Goal: Transaction & Acquisition: Purchase product/service

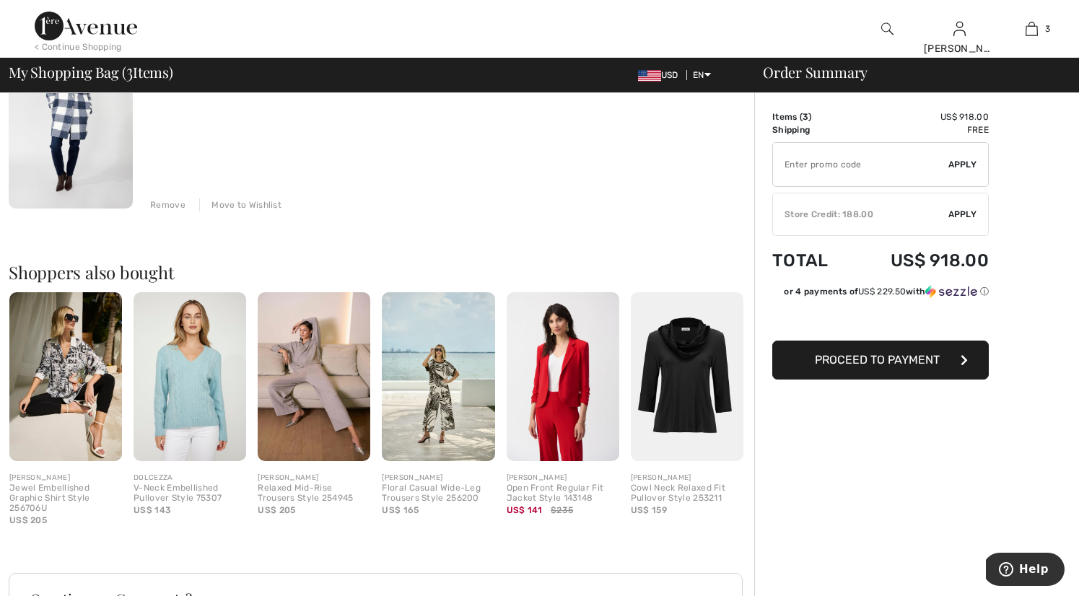
scroll to position [603, 0]
click at [442, 393] on img at bounding box center [438, 376] width 113 height 169
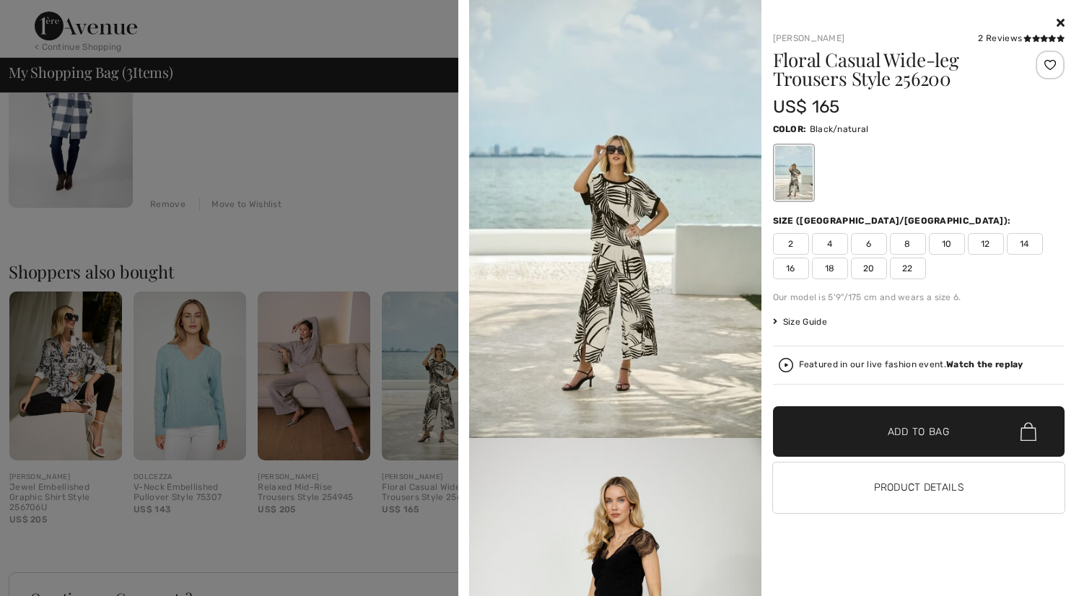
click at [717, 220] on img at bounding box center [615, 219] width 292 height 438
click at [676, 228] on img at bounding box center [615, 219] width 292 height 438
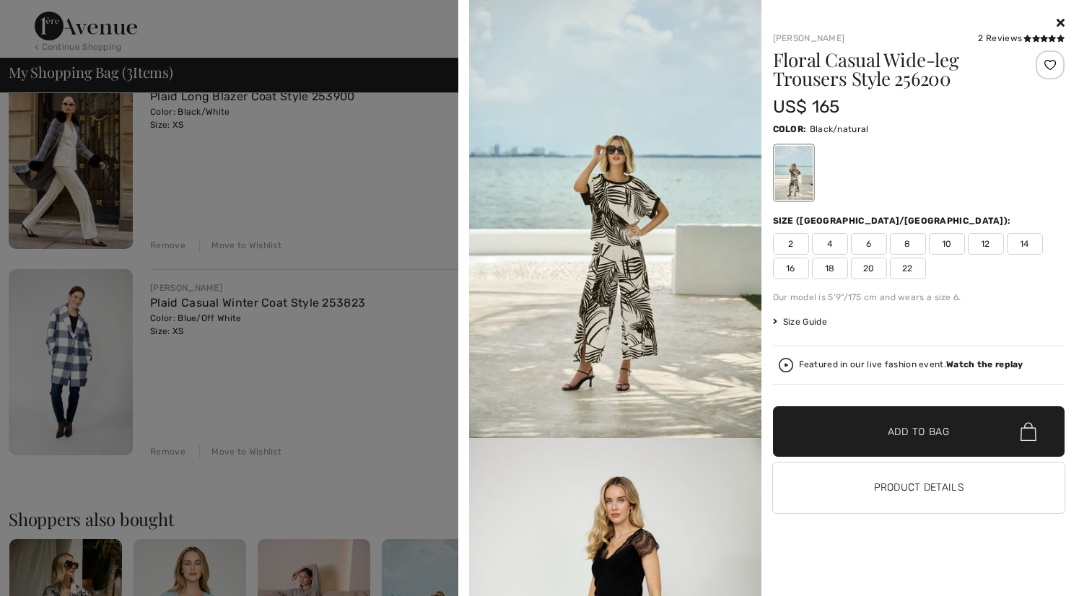
scroll to position [255, 0]
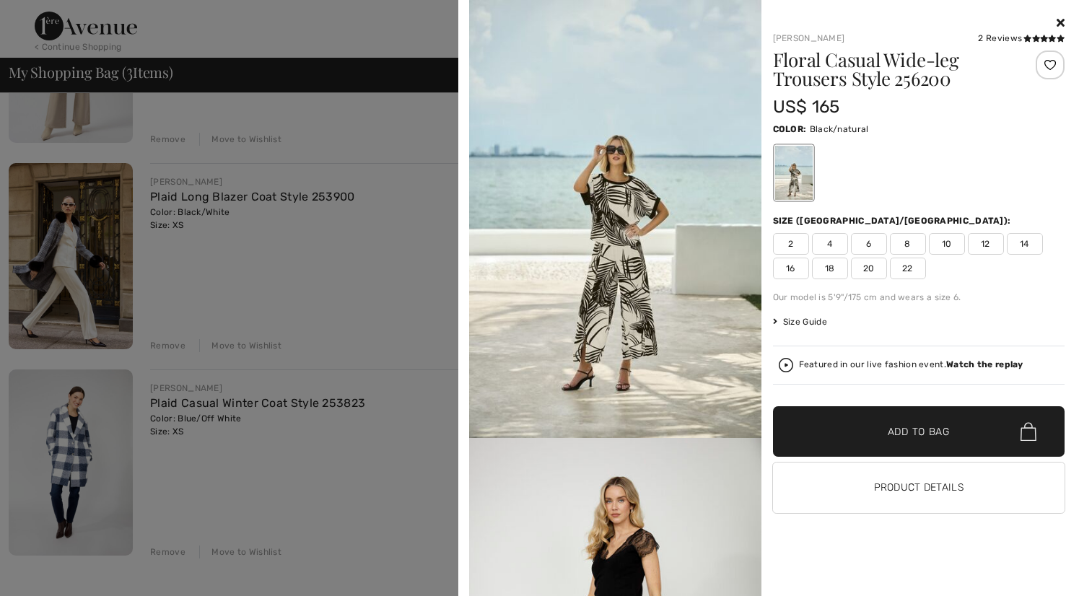
click at [789, 240] on span "2" at bounding box center [791, 244] width 36 height 22
click at [820, 429] on span "✔ Added to Bag Add to Bag" at bounding box center [919, 431] width 292 height 51
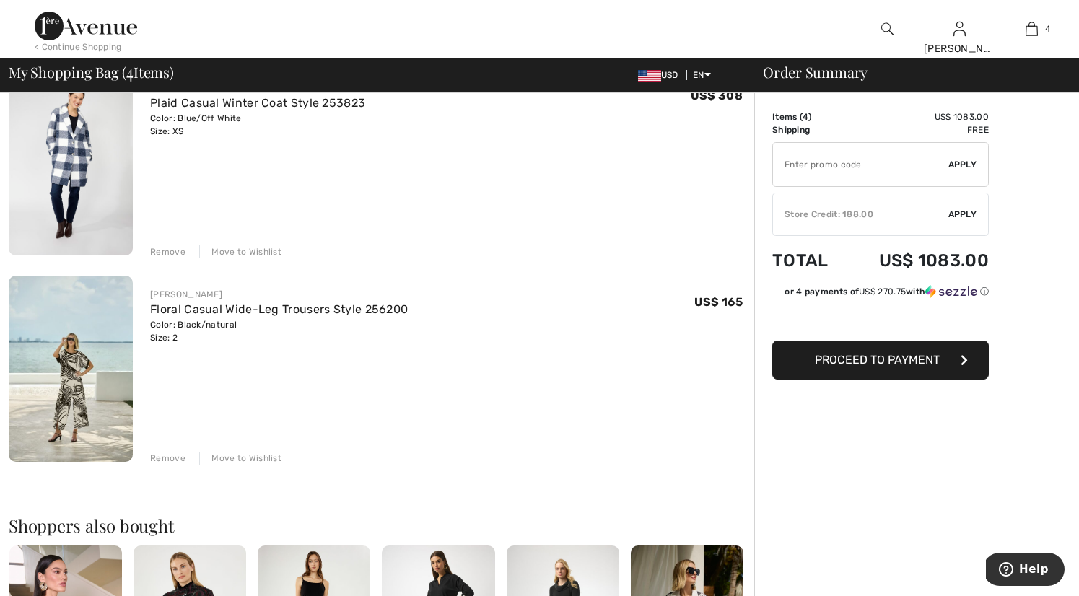
scroll to position [562, 0]
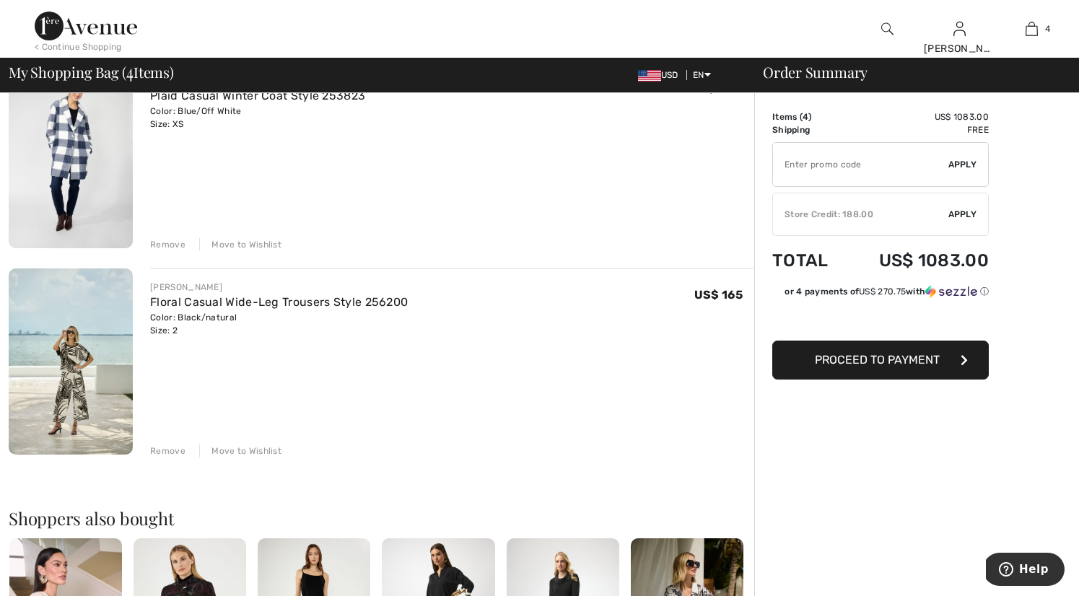
click at [886, 29] on img at bounding box center [887, 28] width 12 height 17
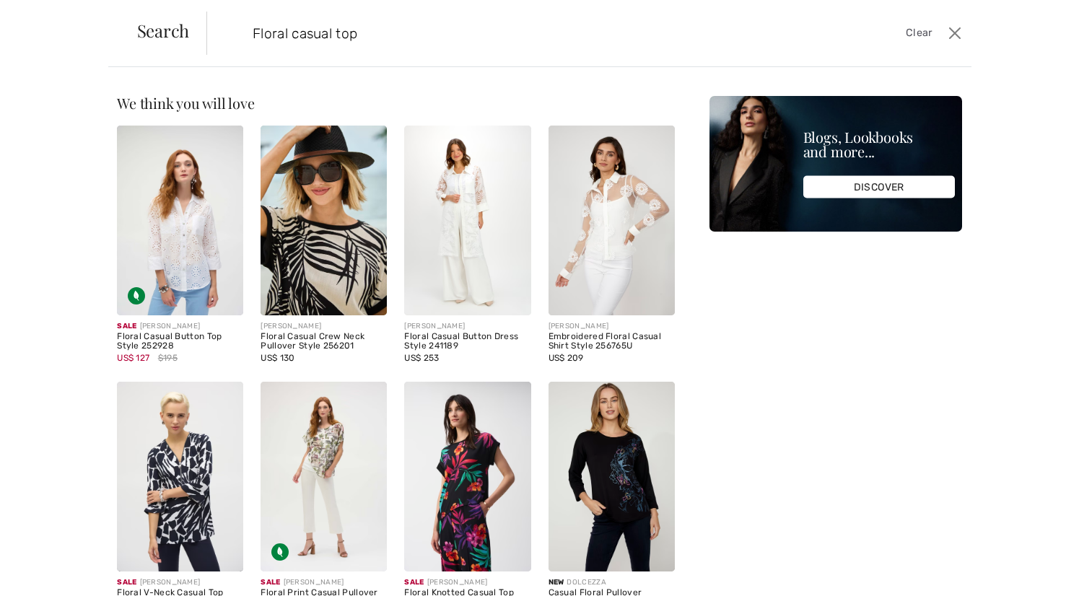
type input "Floral casual top"
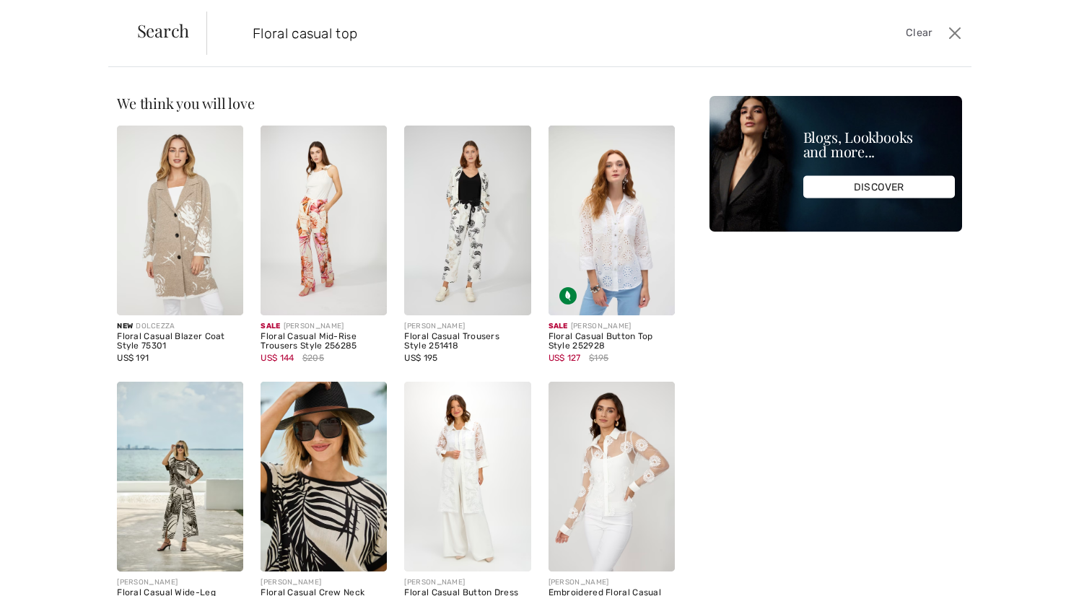
click at [328, 434] on img at bounding box center [324, 477] width 126 height 190
click at [313, 454] on img at bounding box center [324, 477] width 126 height 190
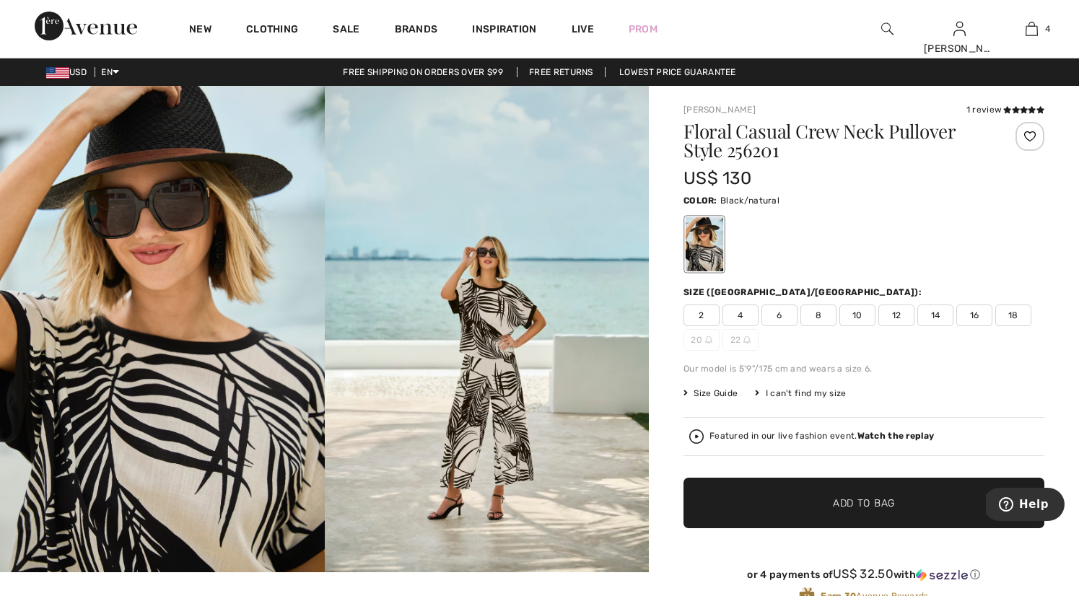
click at [707, 313] on span "2" at bounding box center [702, 316] width 36 height 22
click at [764, 513] on span "✔ Added to Bag Add to Bag" at bounding box center [864, 503] width 361 height 51
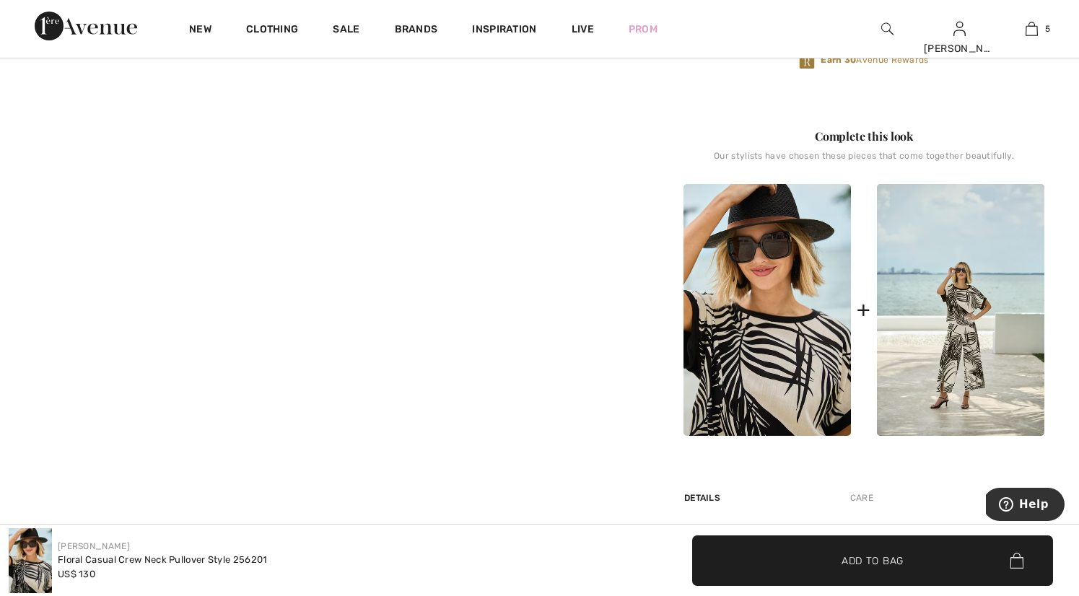
scroll to position [536, 0]
click at [803, 393] on img at bounding box center [767, 310] width 167 height 252
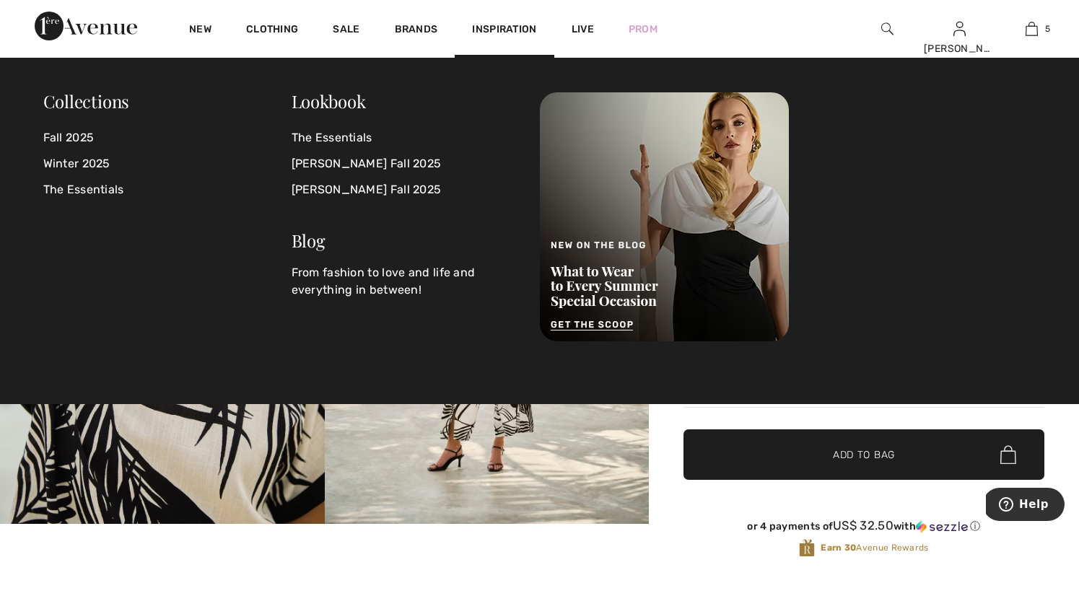
scroll to position [26, 0]
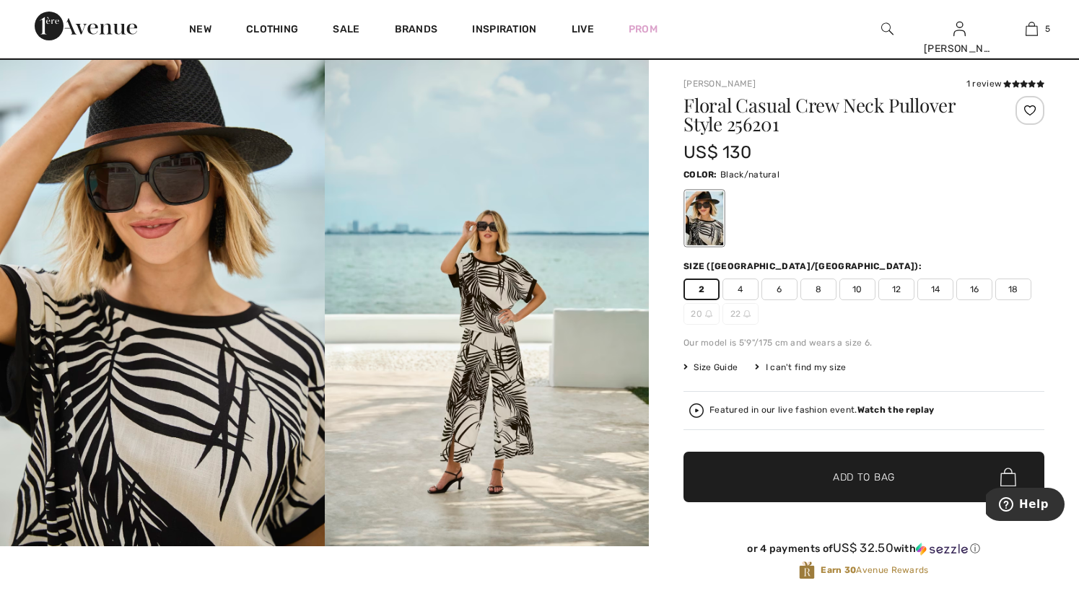
click at [497, 496] on img at bounding box center [487, 303] width 325 height 486
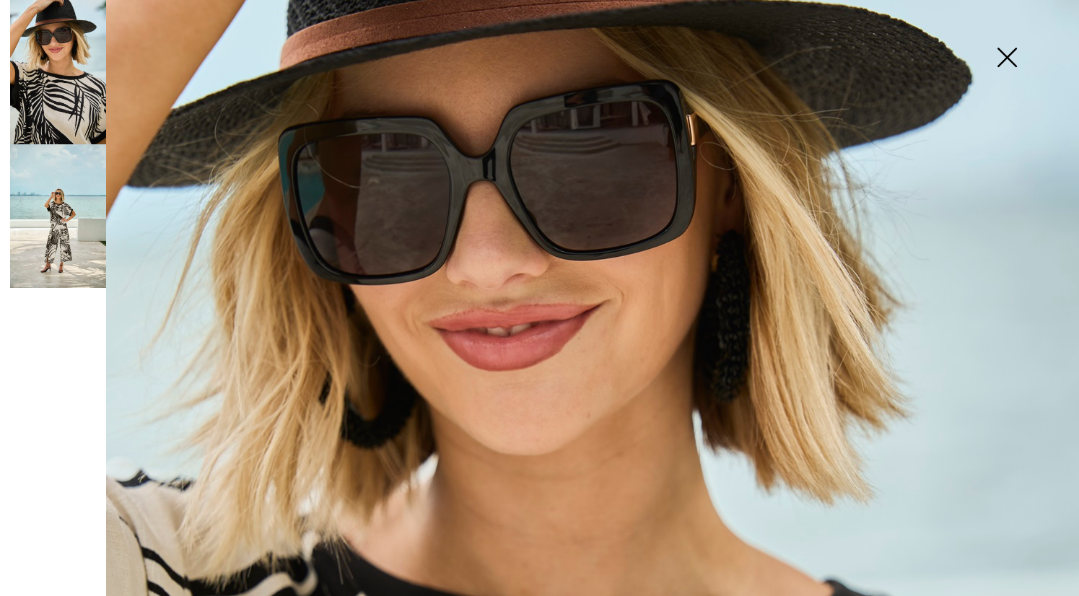
scroll to position [224, 0]
click at [62, 258] on img at bounding box center [58, 216] width 96 height 144
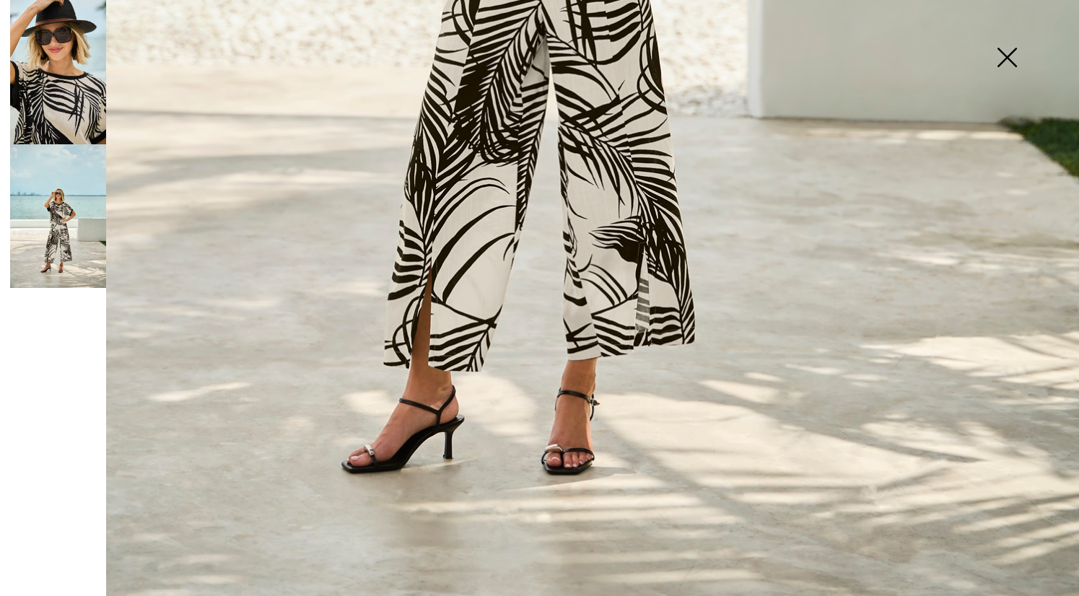
scroll to position [1014, 0]
